Goal: Information Seeking & Learning: Understand process/instructions

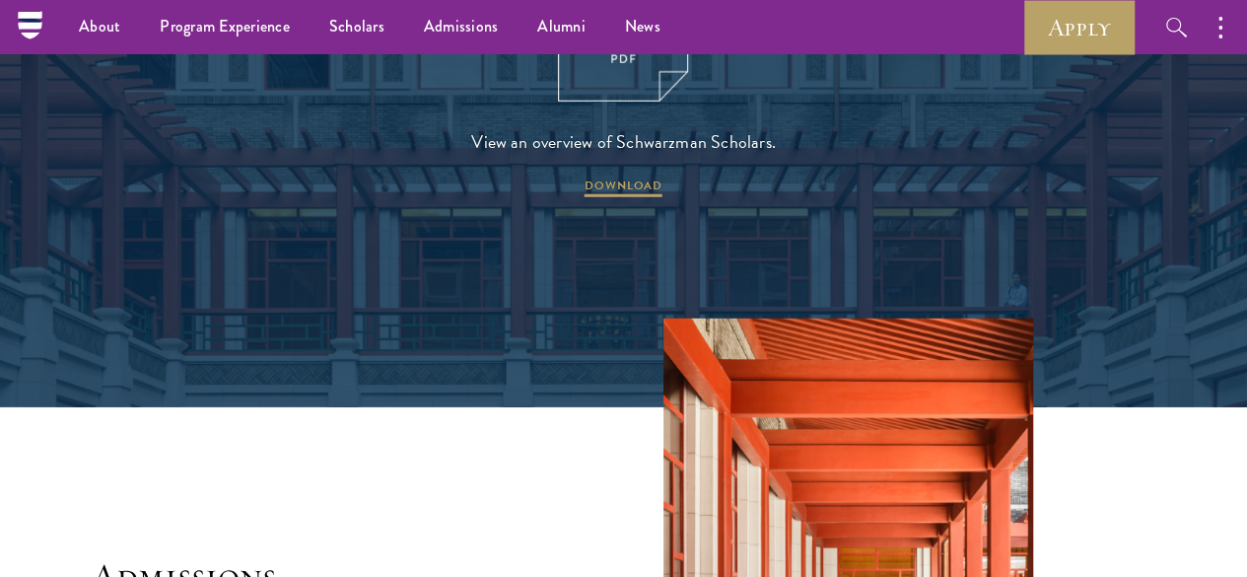
scroll to position [2678, 0]
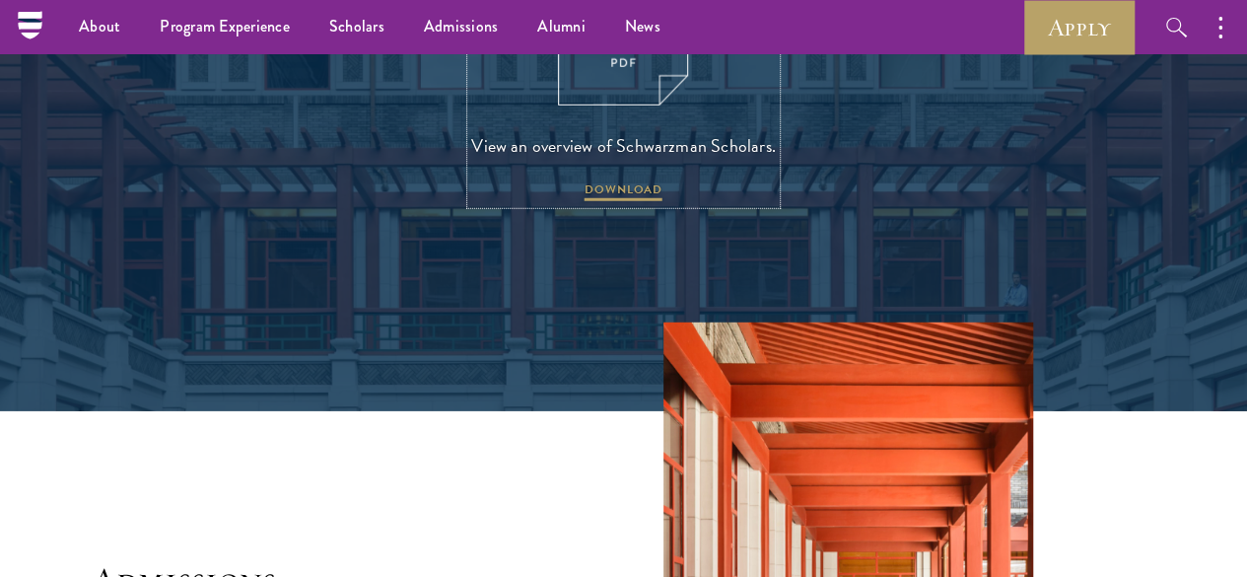
click at [615, 87] on img at bounding box center [623, 21] width 130 height 169
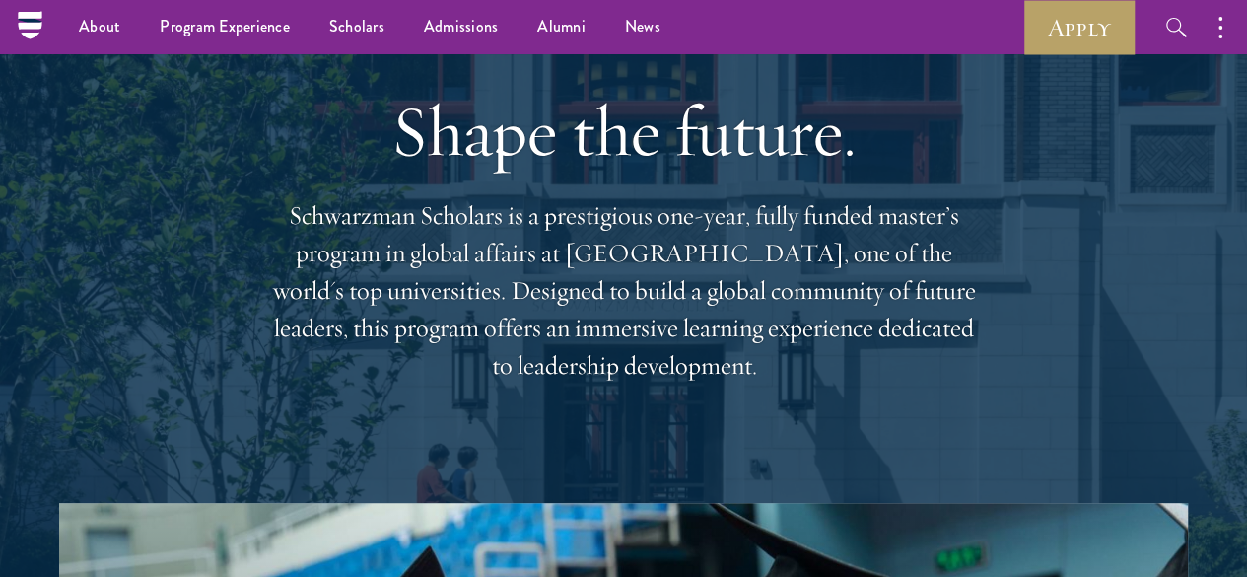
scroll to position [0, 0]
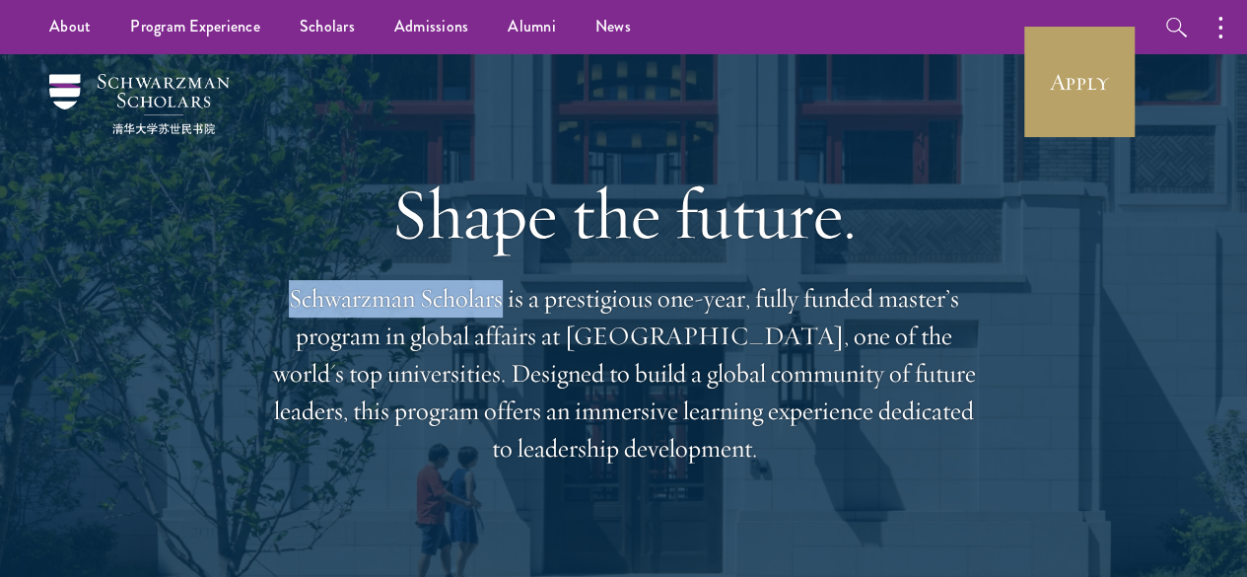
drag, startPoint x: 532, startPoint y: 311, endPoint x: 291, endPoint y: 314, distance: 240.6
click at [291, 314] on p "Schwarzman Scholars is a prestigious one-year, fully funded master’s program in…" at bounding box center [624, 373] width 710 height 187
copy p "Schwarzman Scholars"
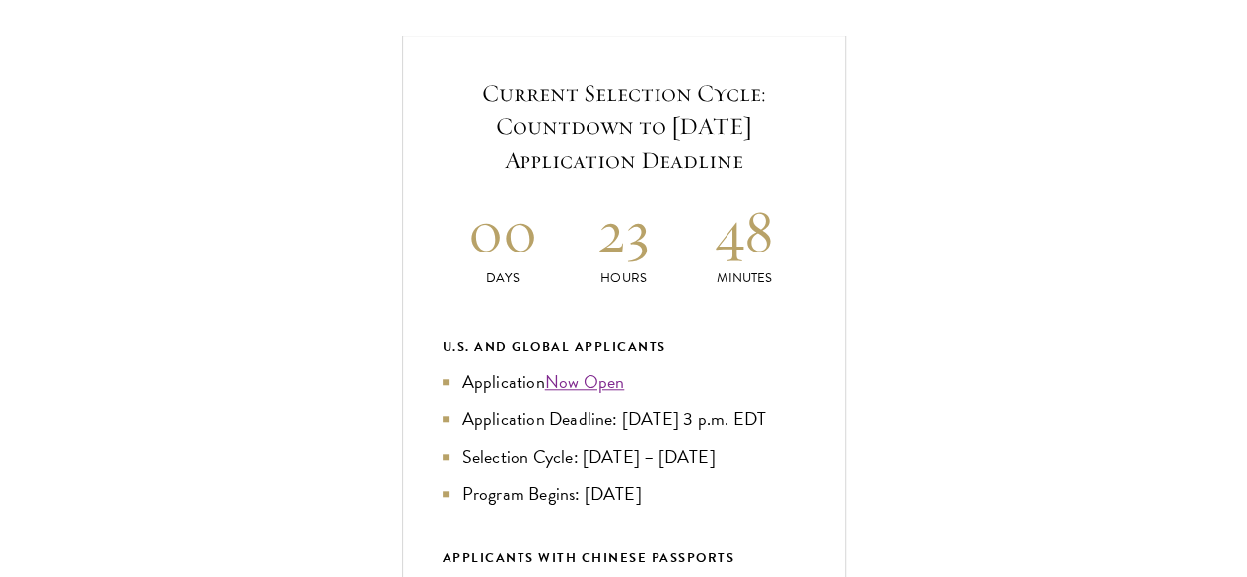
scroll to position [709, 0]
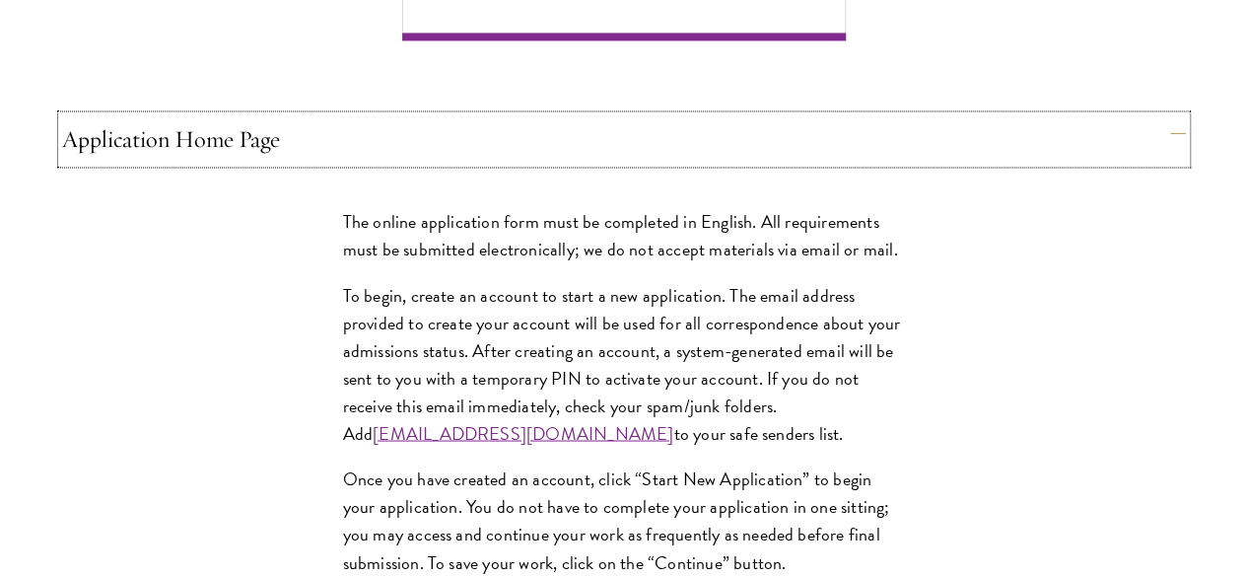
scroll to position [1613, 0]
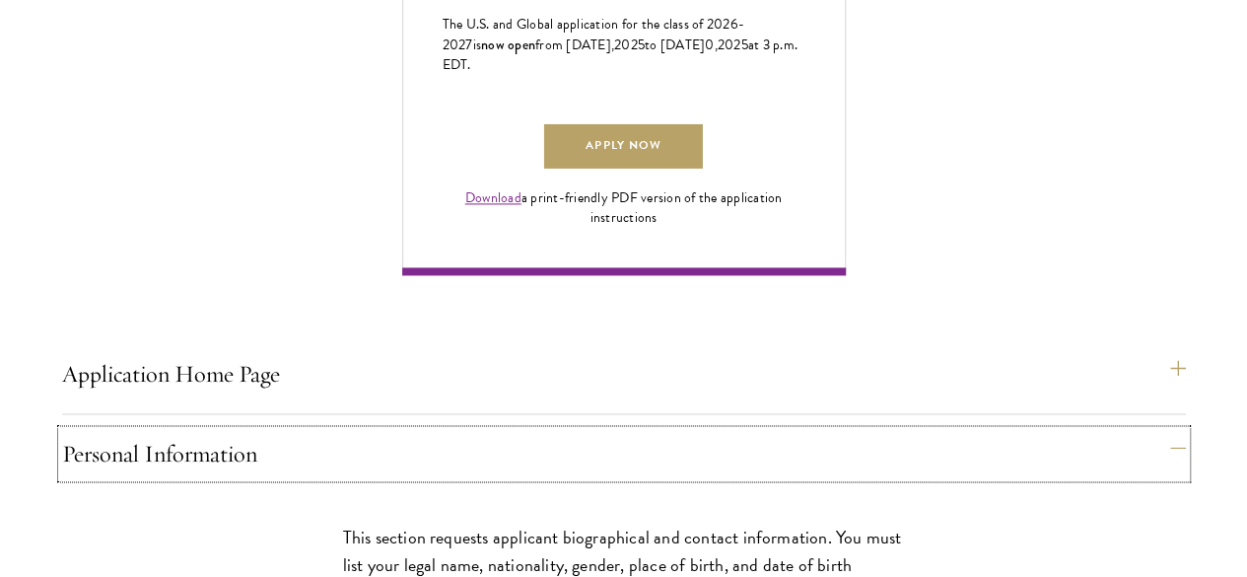
scroll to position [1380, 0]
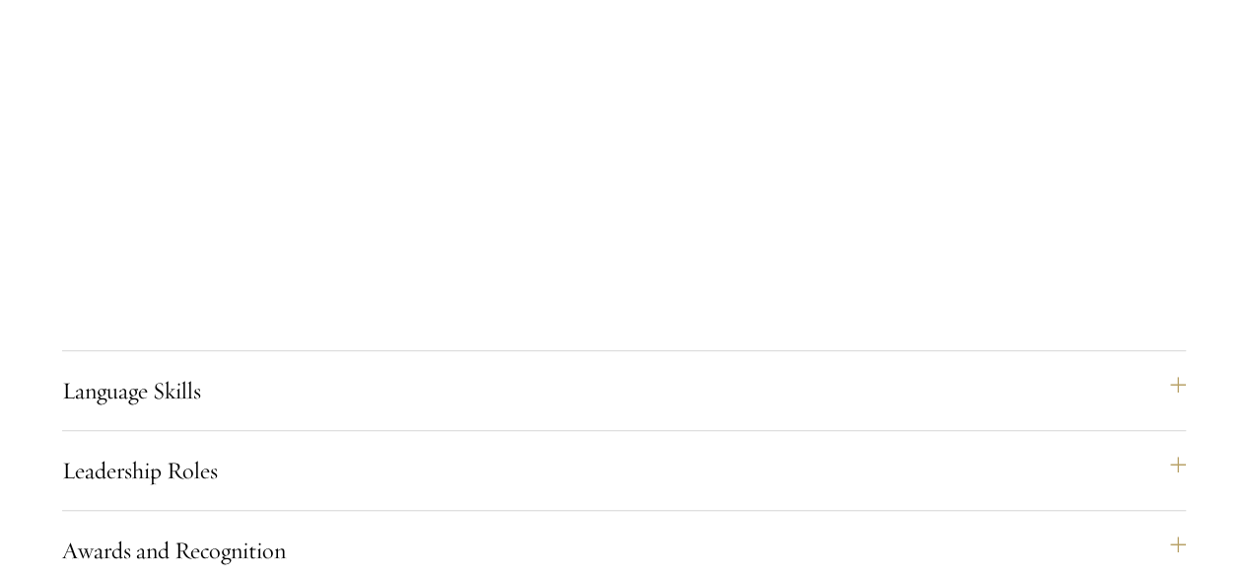
scroll to position [4204, 0]
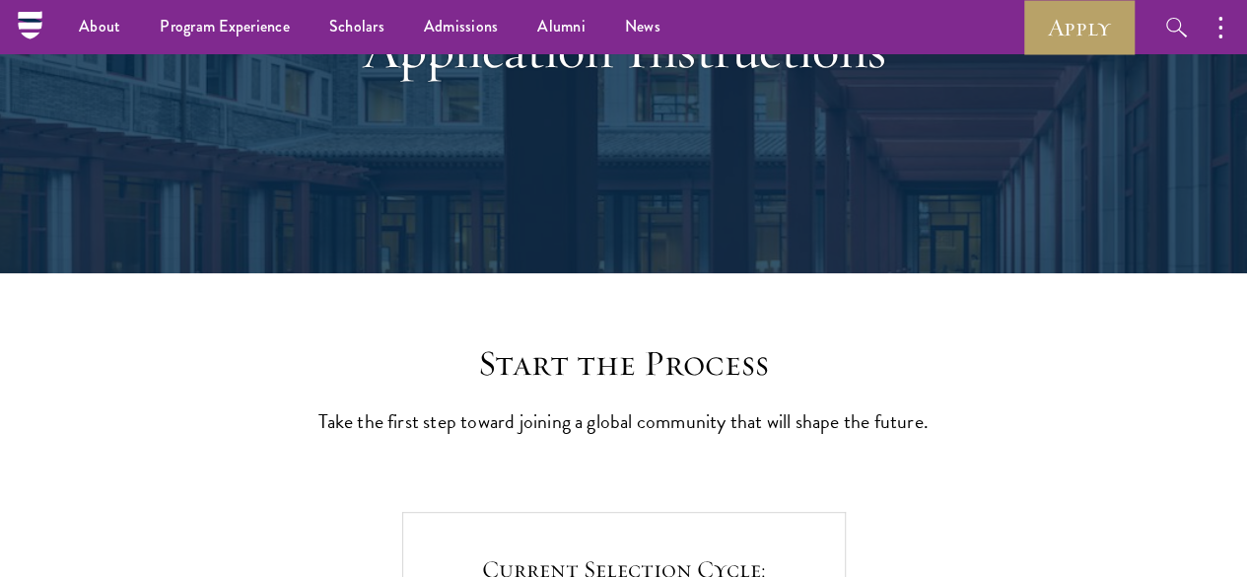
scroll to position [0, 0]
